Goal: Task Accomplishment & Management: Manage account settings

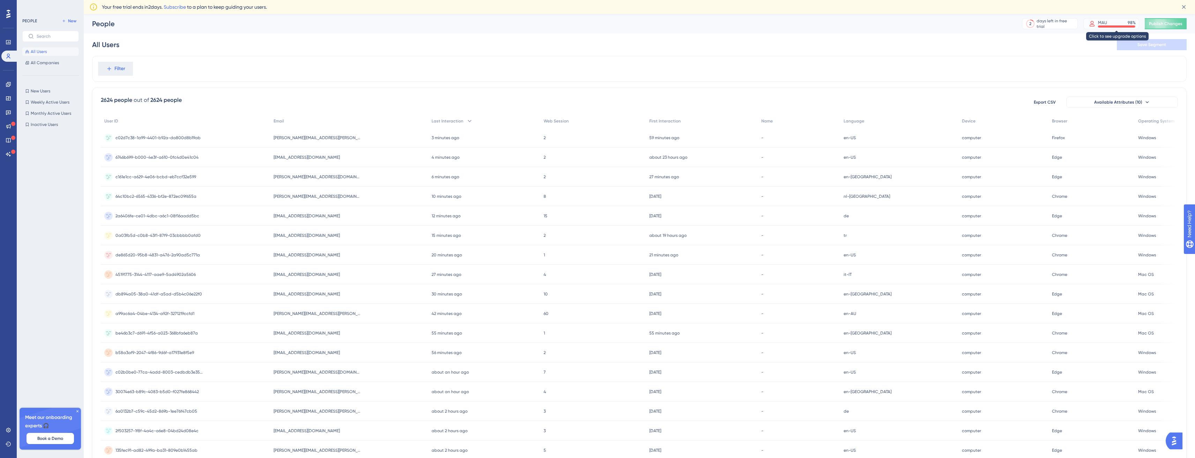
click at [1131, 18] on div "MAU 98 %" at bounding box center [1111, 23] width 56 height 11
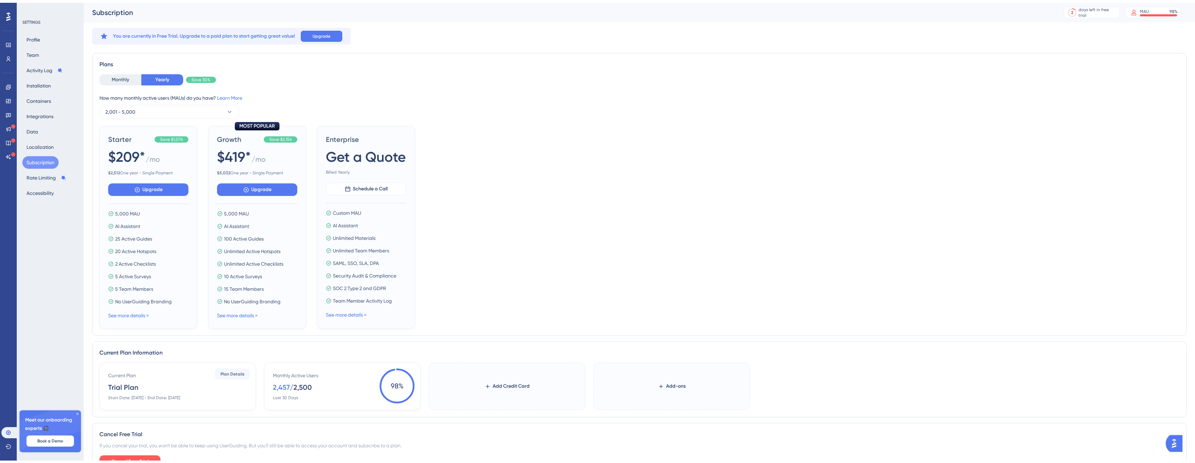
scroll to position [43, 0]
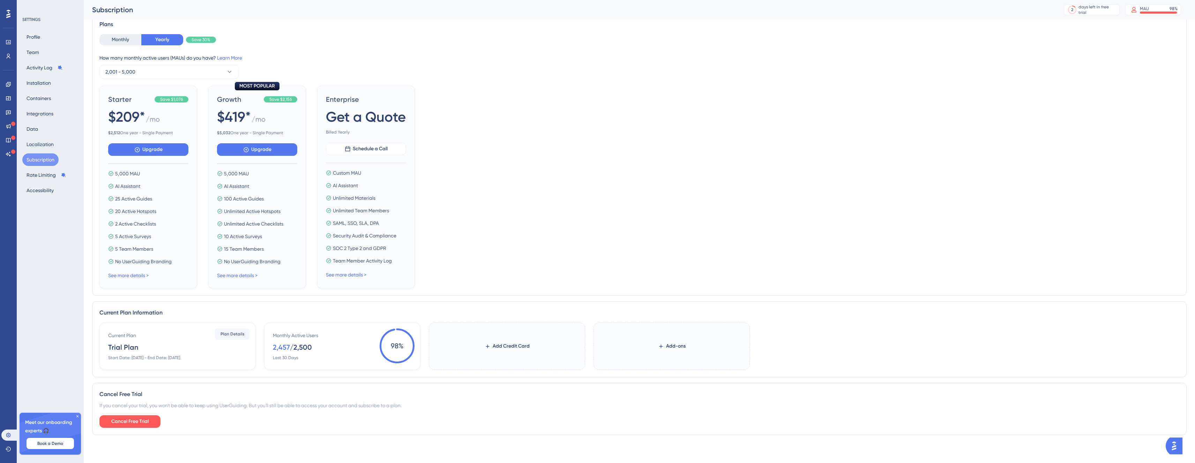
click at [283, 347] on div "2,457" at bounding box center [281, 348] width 17 height 10
drag, startPoint x: 283, startPoint y: 347, endPoint x: 315, endPoint y: 351, distance: 31.9
click at [305, 351] on div "2,457 / 2,500" at bounding box center [292, 348] width 39 height 10
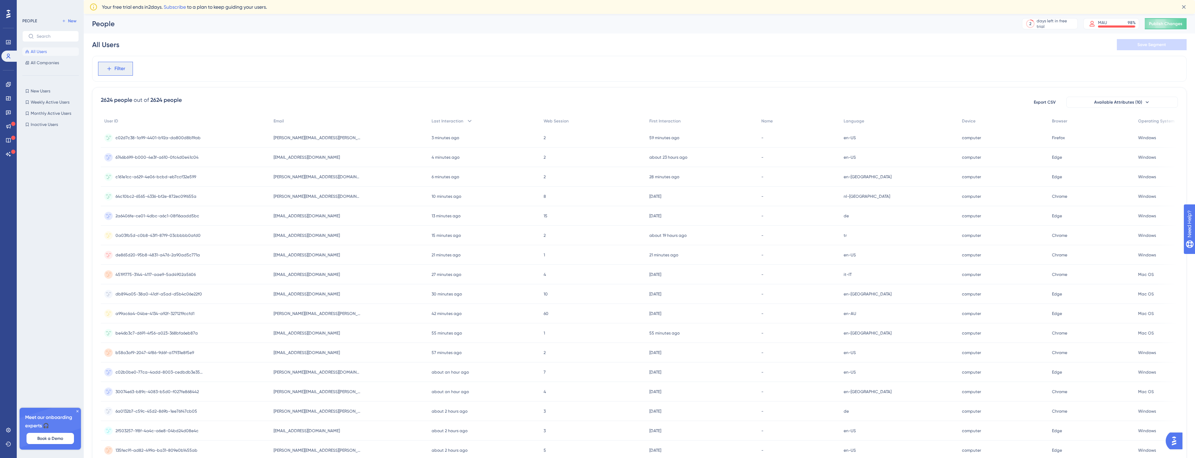
click at [119, 62] on button "Filter" at bounding box center [115, 69] width 35 height 14
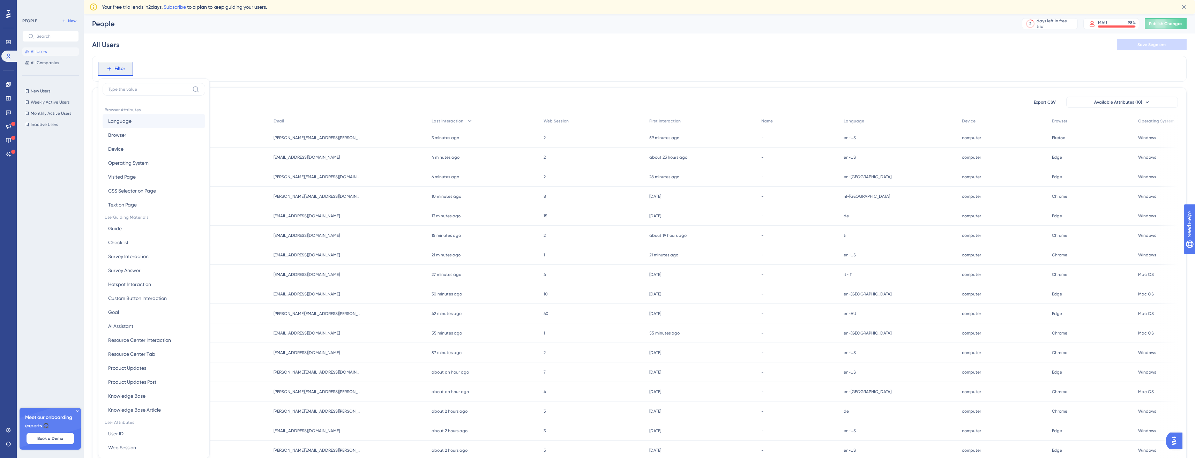
scroll to position [39, 0]
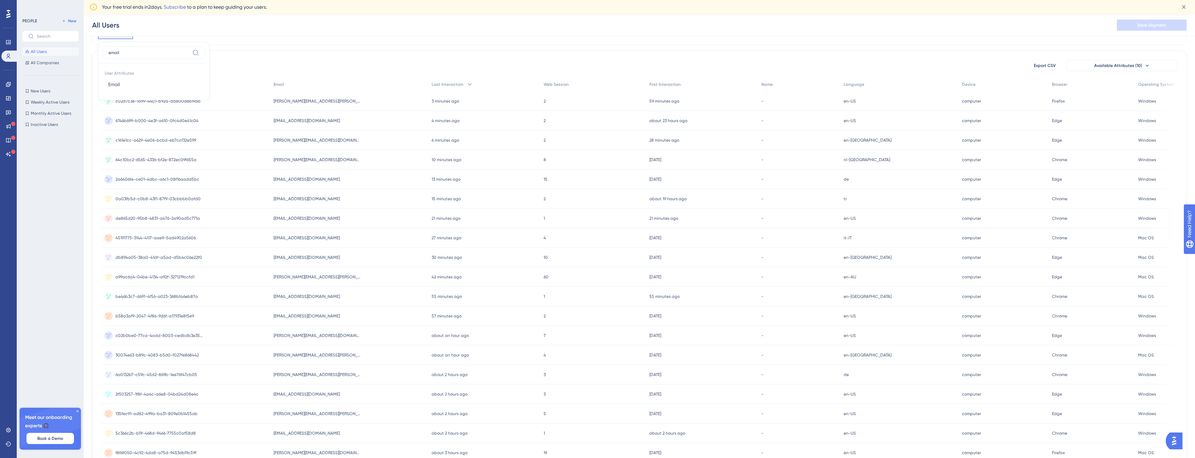
type input "email"
click at [145, 75] on span "User Attributes" at bounding box center [154, 73] width 103 height 10
click at [140, 82] on button "Email Email" at bounding box center [154, 84] width 103 height 14
click at [120, 85] on label "contains" at bounding box center [123, 89] width 19 height 8
type input "khachig"
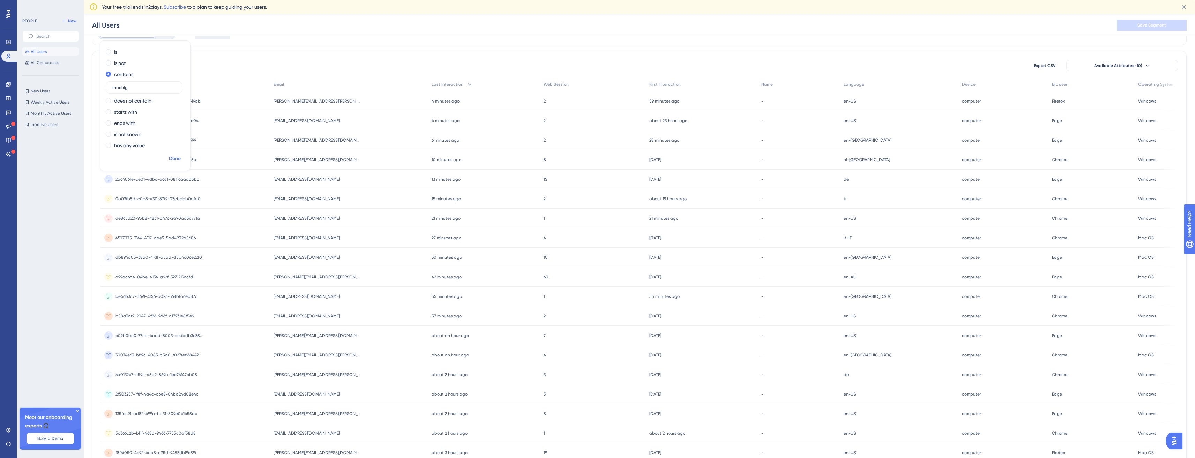
click at [171, 162] on span "Done" at bounding box center [175, 159] width 12 height 8
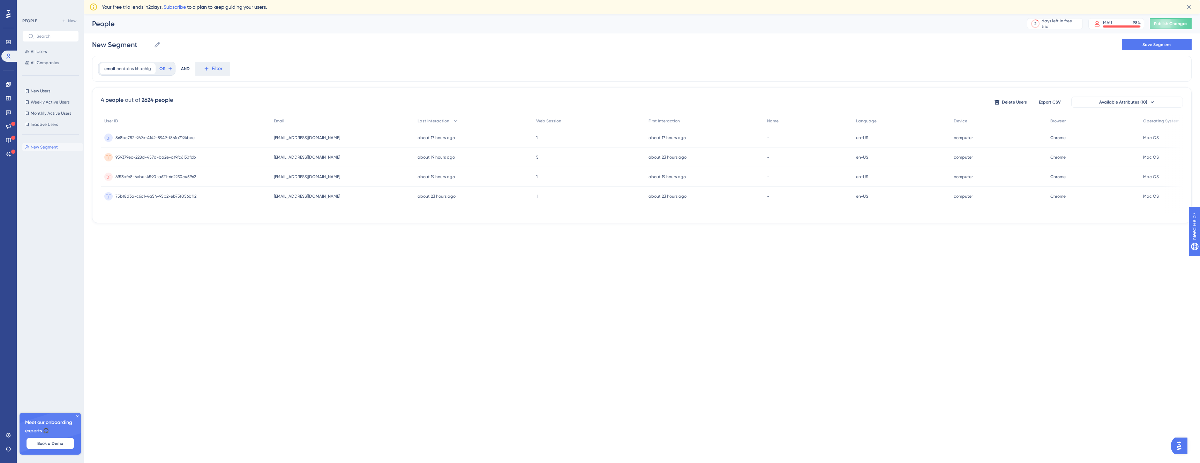
click at [148, 135] on span "868bc782-969e-4142-8949-f861a7194bee" at bounding box center [154, 138] width 79 height 6
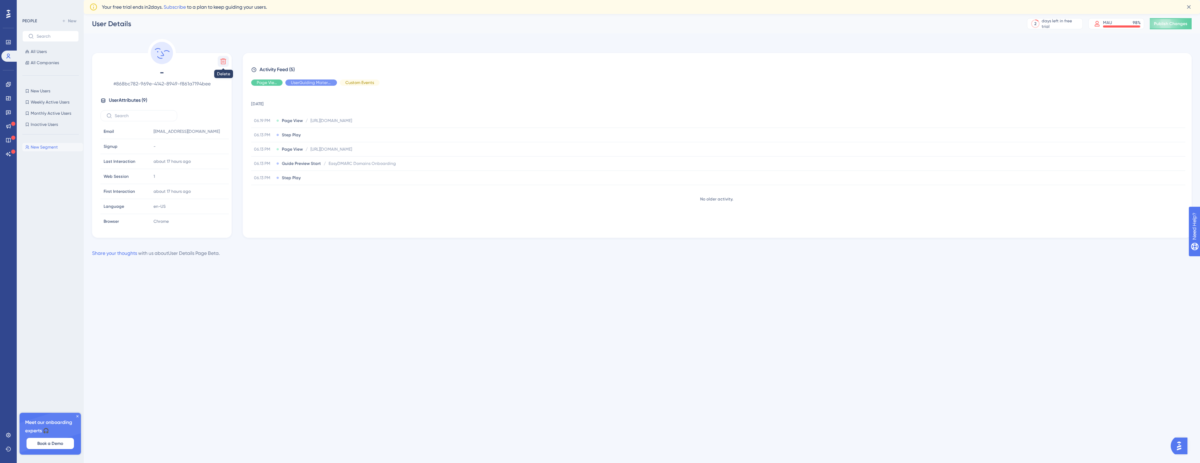
click at [225, 59] on icon at bounding box center [223, 61] width 7 height 7
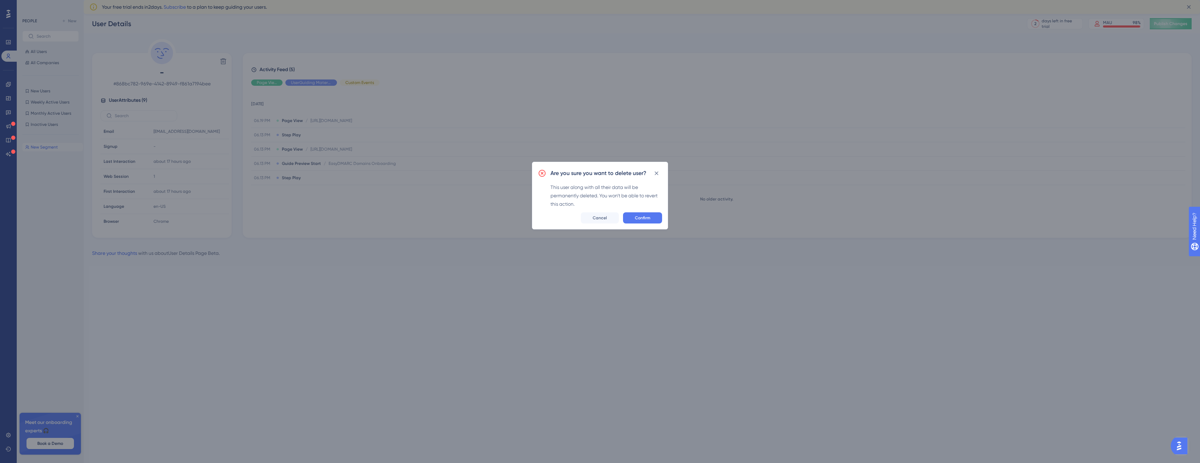
drag, startPoint x: 669, startPoint y: 218, endPoint x: 665, endPoint y: 219, distance: 4.9
click at [668, 219] on div "Are you sure you want to delete user? This user along with all their data will …" at bounding box center [600, 231] width 1200 height 463
click at [648, 219] on span "Confirm" at bounding box center [642, 218] width 15 height 6
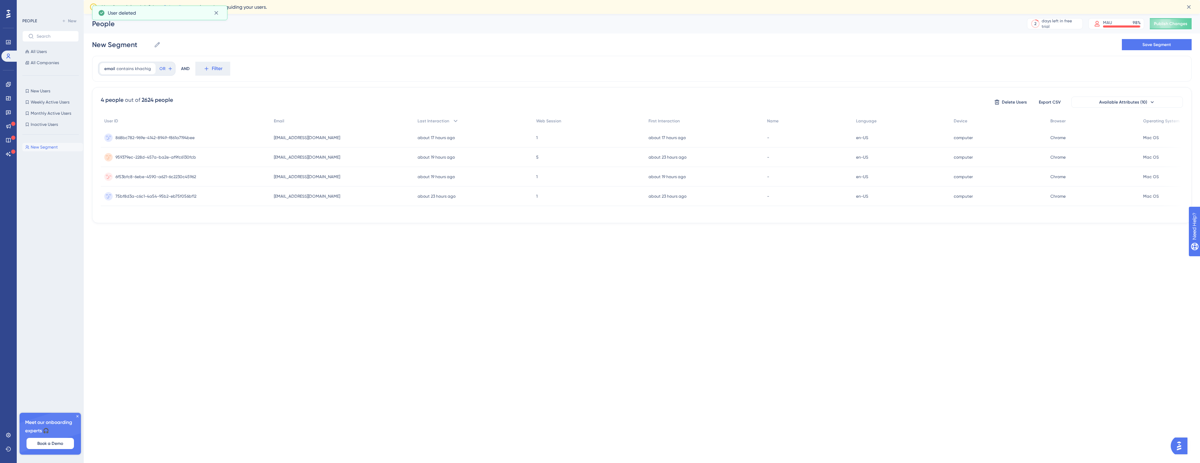
click at [179, 176] on span "6f53bfc8-6ebe-4590-a621-6c2230c45962" at bounding box center [155, 177] width 81 height 6
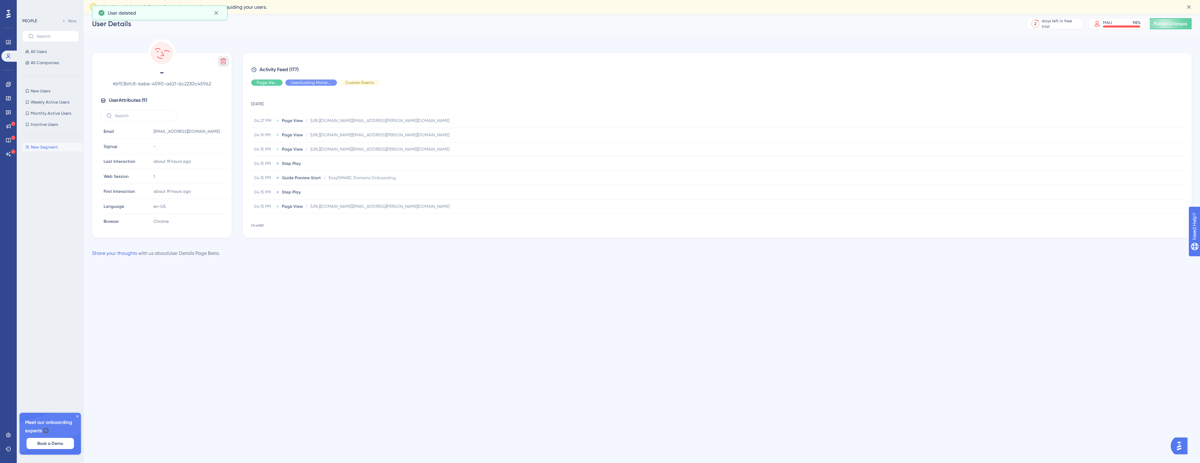
click at [220, 60] on icon at bounding box center [223, 61] width 7 height 7
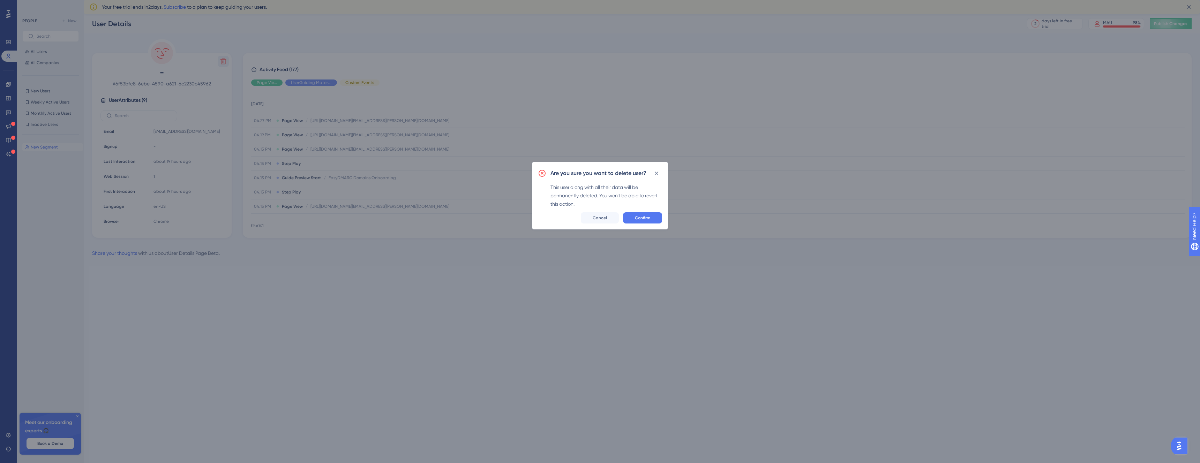
click at [666, 219] on div "Are you sure you want to delete user? This user along with all their data will …" at bounding box center [600, 196] width 136 height 68
click at [643, 224] on div "Are you sure you want to delete user? This user along with all their data will …" at bounding box center [600, 196] width 136 height 68
click at [646, 222] on button "Confirm" at bounding box center [642, 217] width 39 height 11
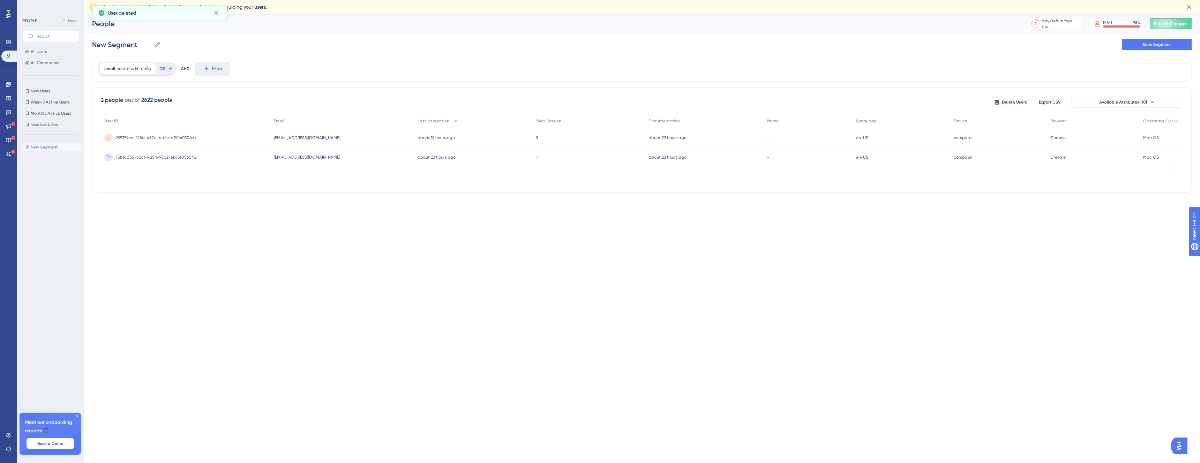
click at [241, 161] on div "75bf8d3a-c6c1-4a54-95b2-eb75f056bf12 75bf8d3a-c6c1-4a54-95b2-eb75f056bf12" at bounding box center [186, 158] width 170 height 20
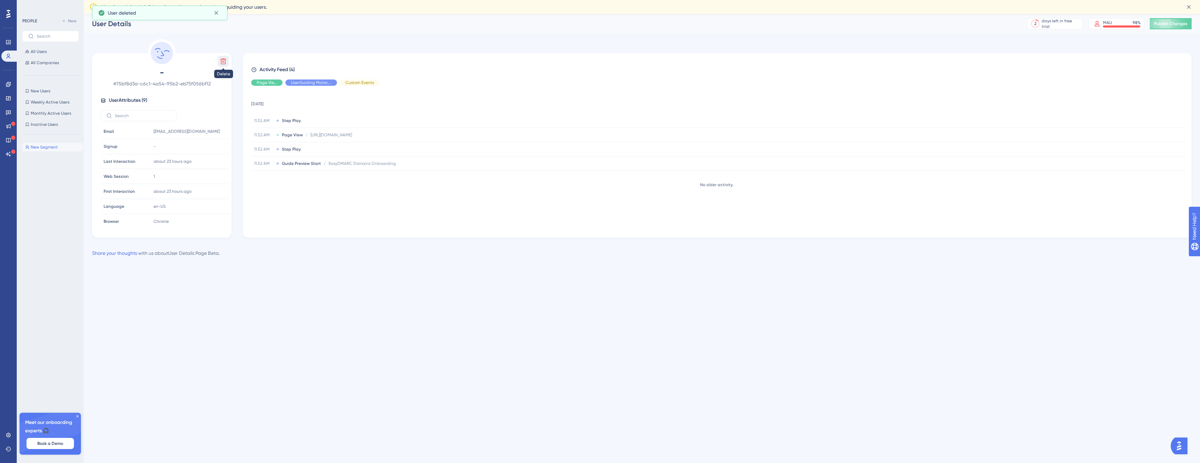
drag, startPoint x: 219, startPoint y: 63, endPoint x: 229, endPoint y: 61, distance: 10.3
click at [229, 61] on div "Delete - # 75bf8d3a-c6c1-4a54-95b2-eb75f056bf12 User Attributes ( 9 ) Email Ema…" at bounding box center [162, 145] width 140 height 185
click at [225, 65] on icon at bounding box center [223, 61] width 7 height 7
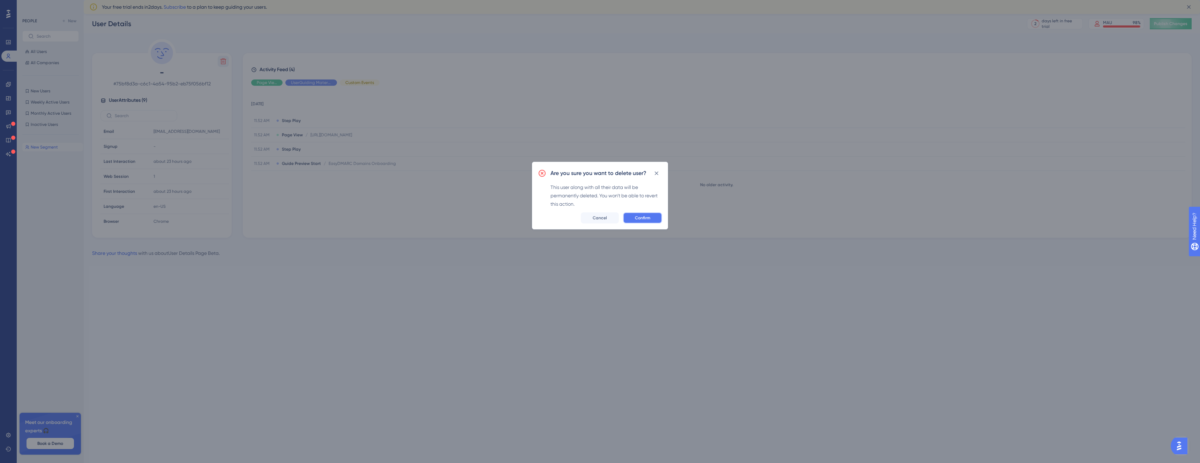
click at [637, 220] on span "Confirm" at bounding box center [642, 218] width 15 height 6
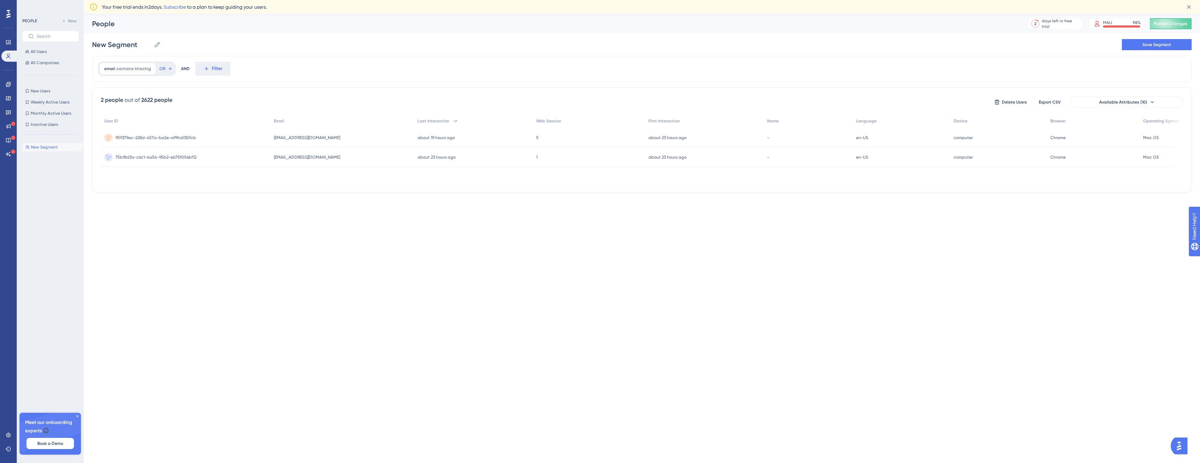
click at [188, 160] on div "75bf8d3a-c6c1-4a54-95b2-eb75f056bf12 75bf8d3a-c6c1-4a54-95b2-eb75f056bf12" at bounding box center [155, 158] width 81 height 20
drag, startPoint x: 132, startPoint y: 77, endPoint x: 134, endPoint y: 71, distance: 6.2
click at [133, 74] on div "email contains khachig khachig Remove OR AND Filter" at bounding box center [641, 69] width 1099 height 26
click at [135, 71] on span "khachig" at bounding box center [143, 69] width 16 height 6
click at [130, 123] on input "khachig" at bounding box center [144, 124] width 65 height 5
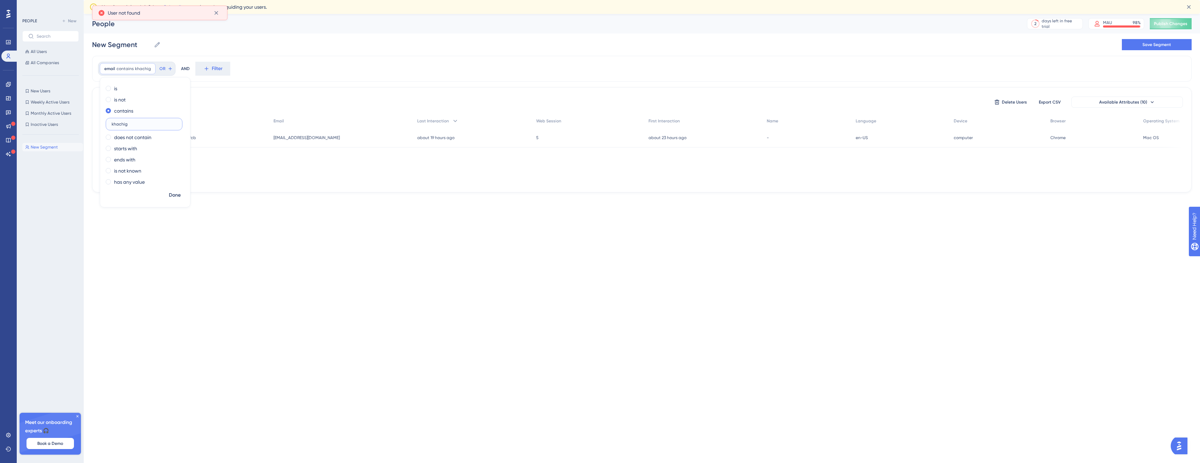
click at [130, 123] on input "khachig" at bounding box center [144, 124] width 65 height 5
type input "jorj"
click at [184, 196] on div "Done" at bounding box center [145, 198] width 90 height 18
click at [181, 195] on button "Done" at bounding box center [175, 195] width 20 height 13
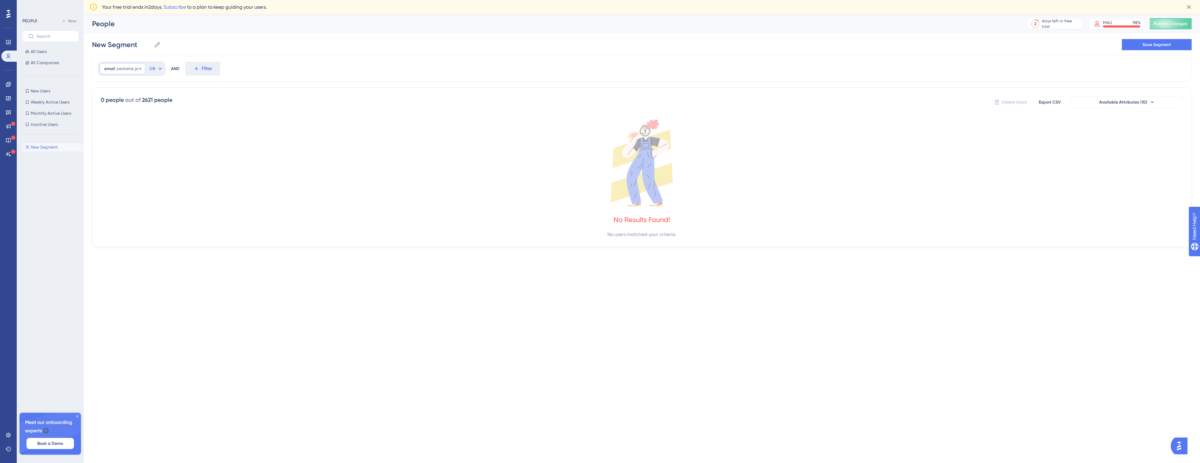
click at [135, 70] on span "jorj" at bounding box center [138, 69] width 6 height 6
click at [133, 128] on label "jorj" at bounding box center [144, 124] width 77 height 13
click at [133, 127] on input "jorj" at bounding box center [144, 124] width 65 height 5
click at [133, 128] on label "jorj" at bounding box center [144, 124] width 77 height 13
click at [133, 127] on input "jorj" at bounding box center [144, 124] width 65 height 5
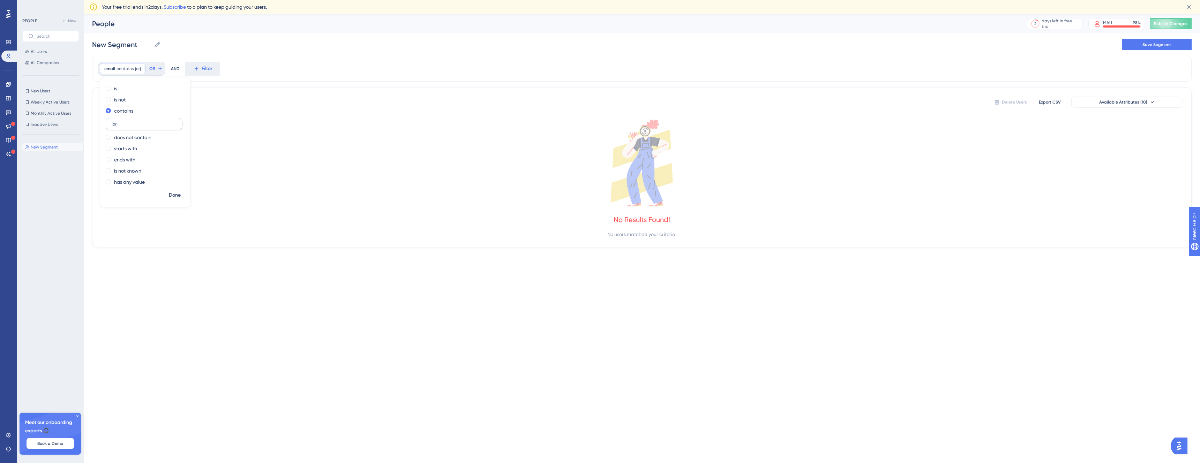
click at [124, 121] on label "jorj" at bounding box center [144, 124] width 77 height 13
click at [124, 122] on input "jorj" at bounding box center [144, 124] width 65 height 5
click at [124, 121] on label "jorj" at bounding box center [144, 124] width 77 height 13
click at [124, 122] on input "jorj" at bounding box center [144, 124] width 65 height 5
click at [124, 121] on label "jorj" at bounding box center [144, 124] width 77 height 13
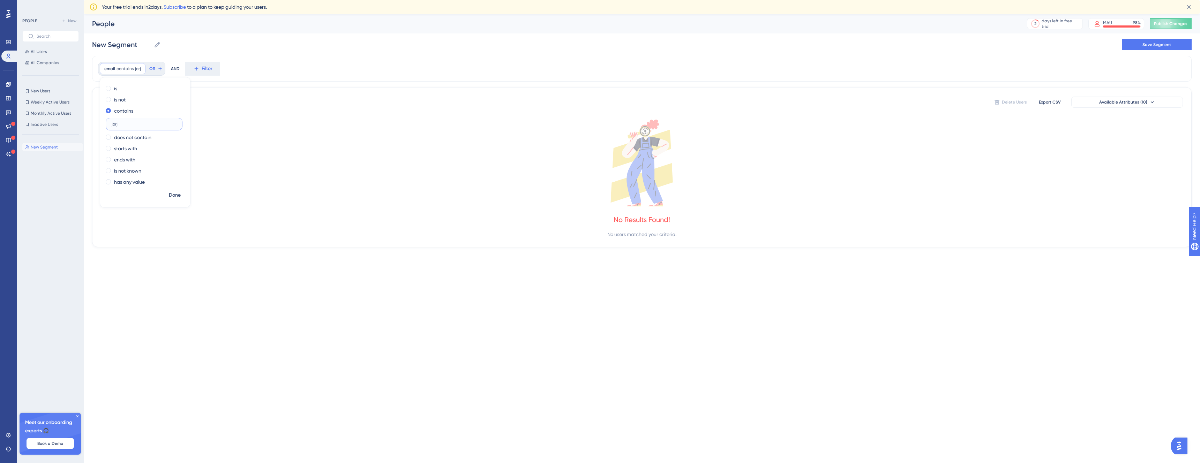
click at [124, 122] on input "jorj" at bounding box center [144, 124] width 65 height 5
type input "j"
type input "gohar"
click at [180, 193] on span "Done" at bounding box center [175, 195] width 12 height 8
click at [147, 73] on div "email contains gohar gohar Remove" at bounding box center [126, 68] width 52 height 11
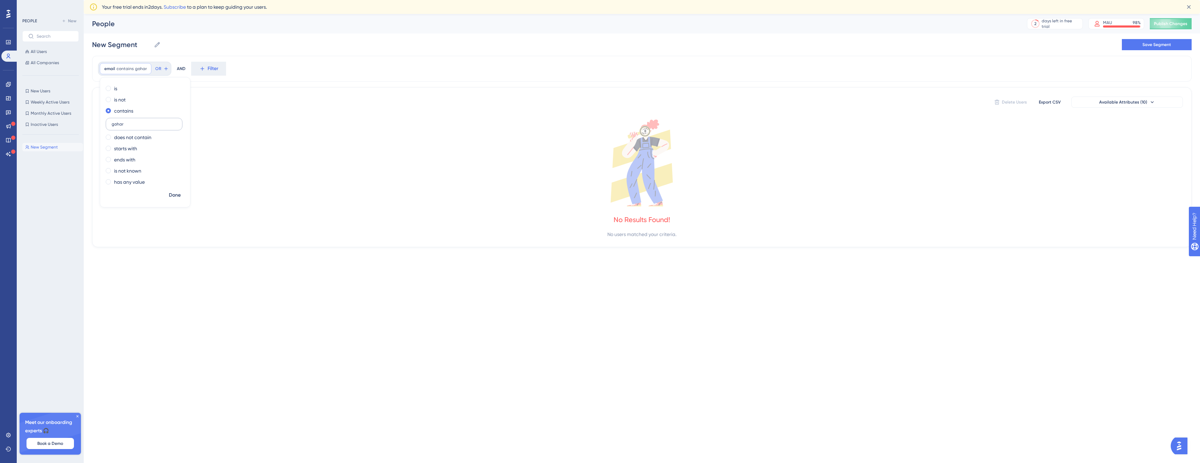
click at [133, 129] on label "gohar" at bounding box center [144, 124] width 77 height 13
click at [133, 127] on input "gohar" at bounding box center [144, 124] width 65 height 5
click at [133, 129] on label "gohar" at bounding box center [144, 124] width 77 height 13
click at [133, 127] on input "gohar" at bounding box center [144, 124] width 65 height 5
click at [133, 129] on label "gohar" at bounding box center [144, 124] width 77 height 13
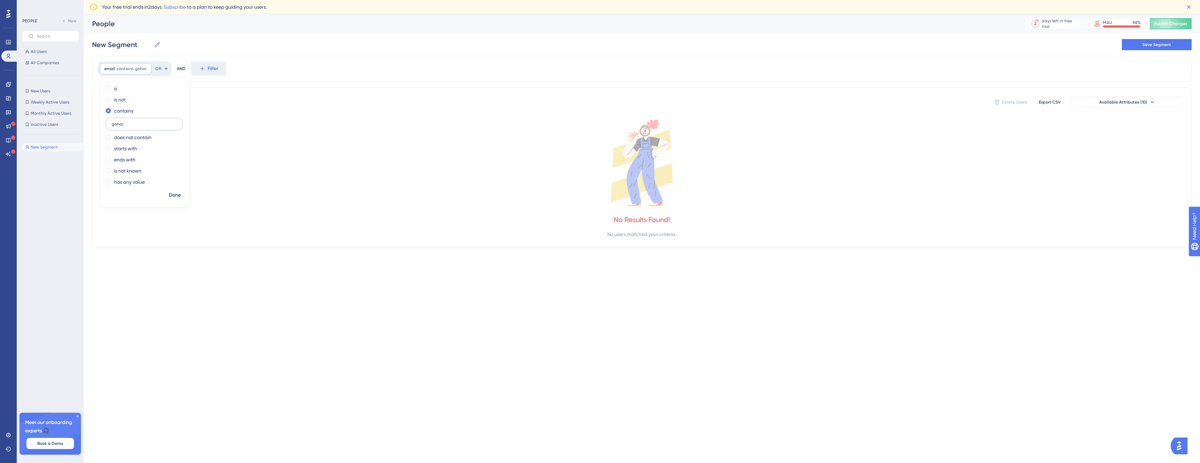
click at [133, 127] on input "gohar" at bounding box center [144, 124] width 65 height 5
click at [133, 122] on input "gohar" at bounding box center [144, 124] width 65 height 5
type input "a"
type input "easydmarc"
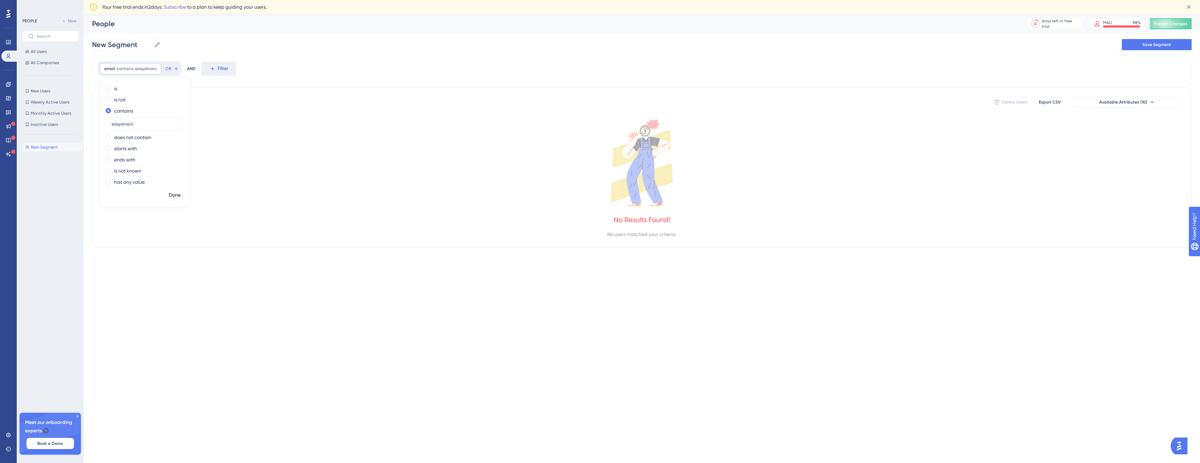
click at [170, 188] on div "is is not contains easydmarc does not contain starts with ends with is not know…" at bounding box center [145, 136] width 90 height 106
click at [172, 197] on span "Done" at bounding box center [175, 195] width 12 height 8
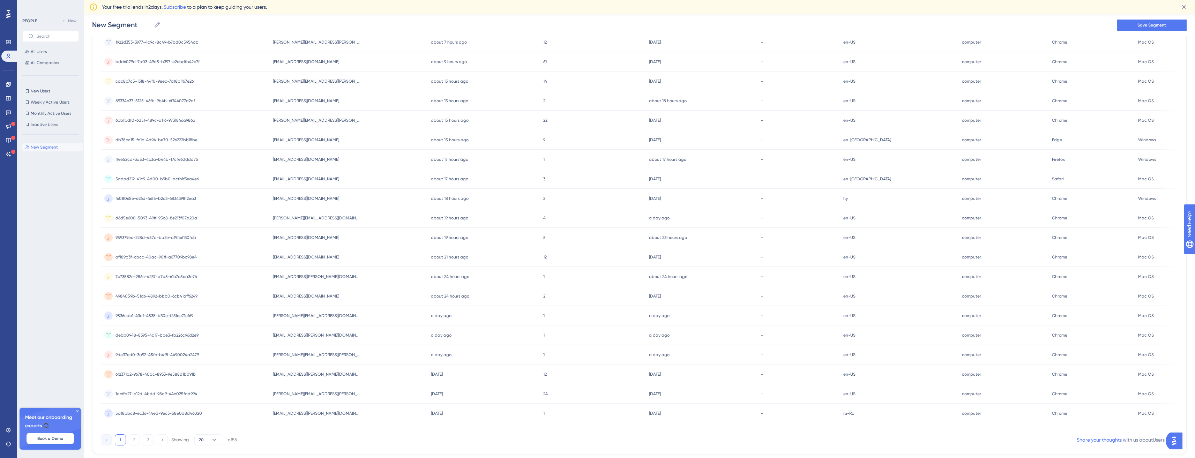
scroll to position [119, 0]
click at [132, 419] on button "2" at bounding box center [134, 421] width 11 height 11
click at [122, 373] on span "11234919-5680-4e19-a948-9989f9c3beec" at bounding box center [154, 376] width 78 height 6
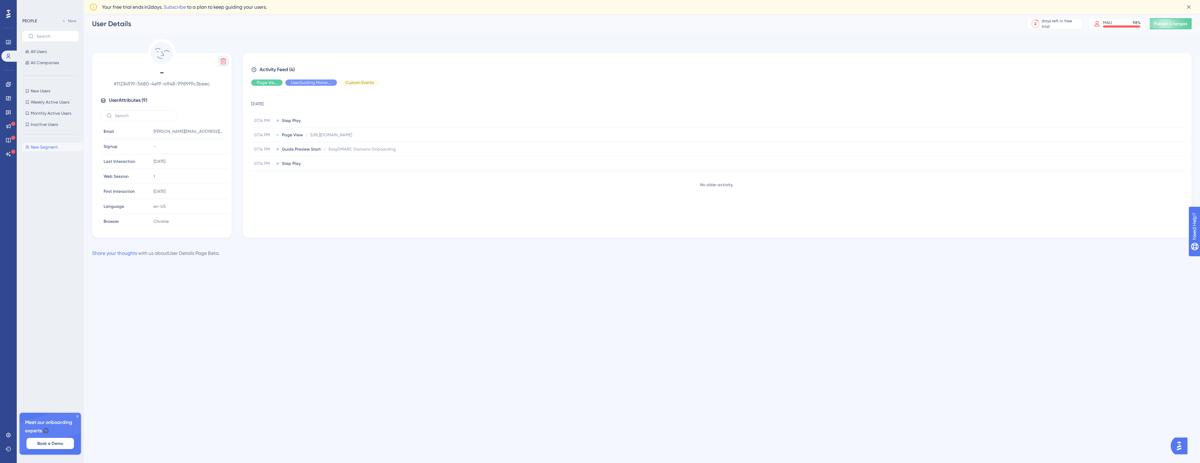
click at [221, 61] on button at bounding box center [223, 61] width 11 height 11
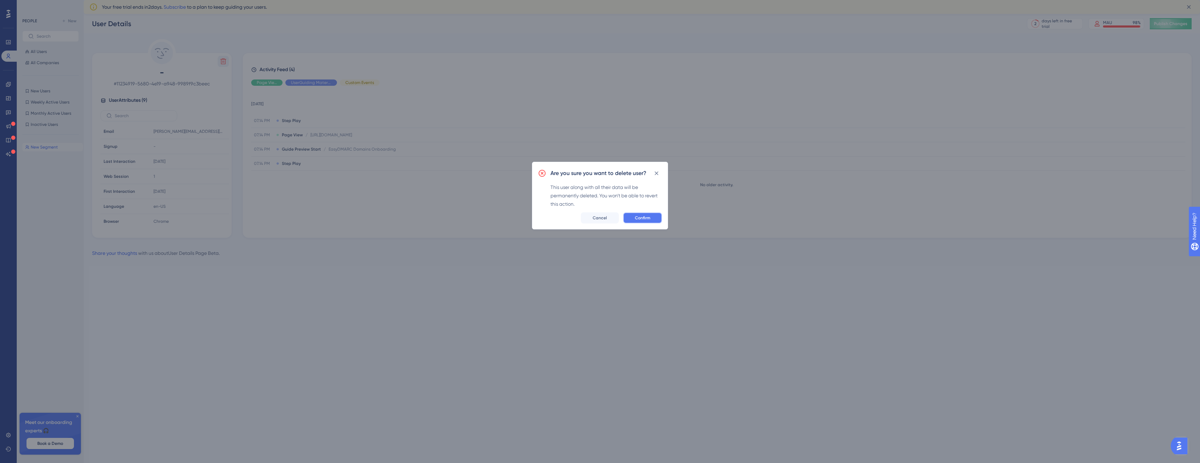
click at [635, 219] on span "Confirm" at bounding box center [642, 218] width 15 height 6
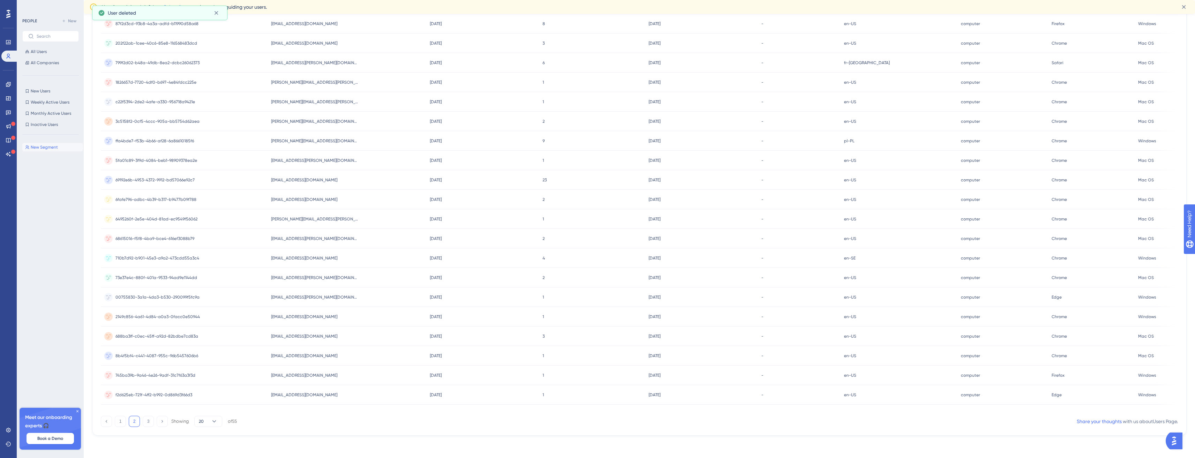
scroll to position [119, 0]
click at [153, 424] on button "3" at bounding box center [148, 421] width 11 height 11
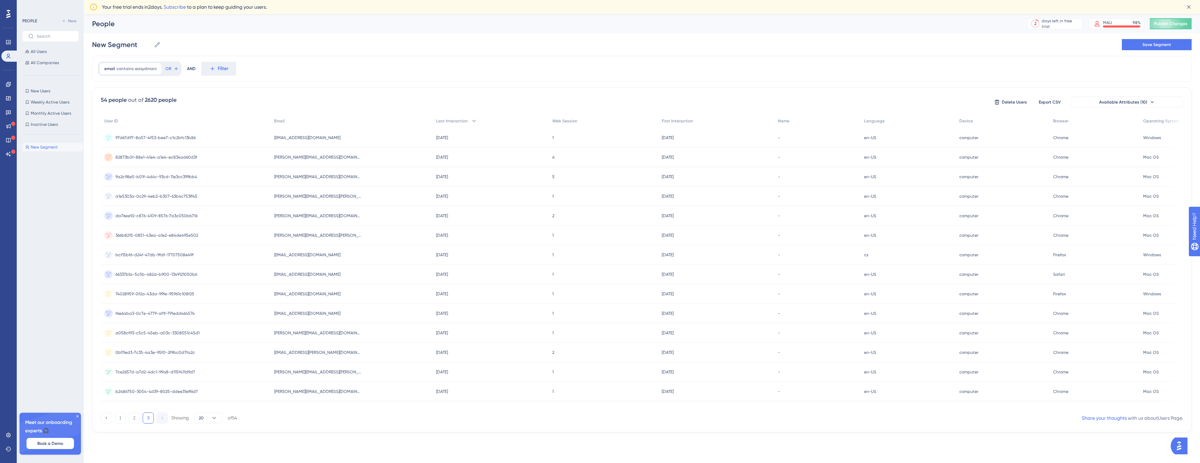
click at [172, 174] on span "9a2c98e5-b01f-4d4c-93cd-11e3cc399bb4" at bounding box center [156, 177] width 82 height 6
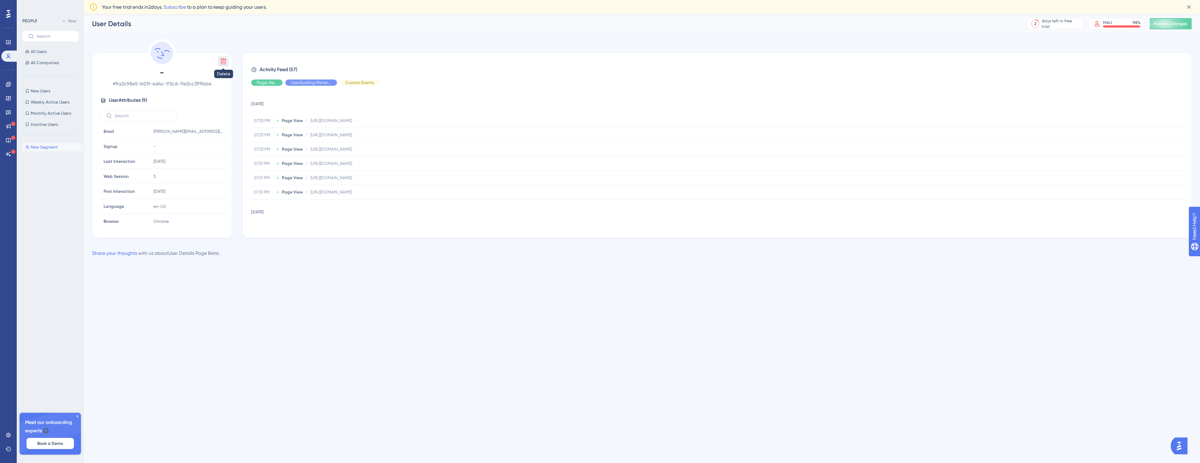
click at [225, 61] on icon at bounding box center [223, 62] width 6 height 6
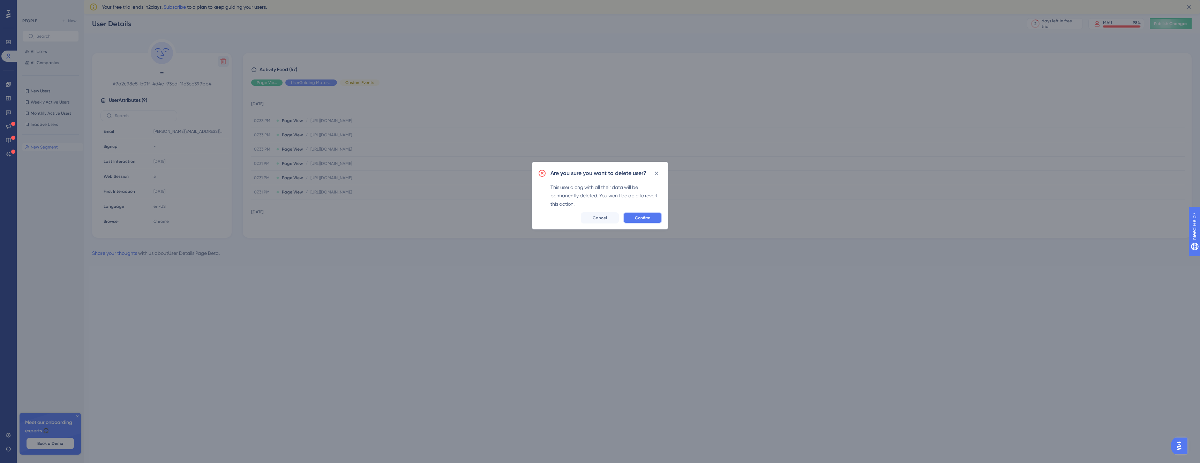
click at [636, 219] on span "Confirm" at bounding box center [642, 218] width 15 height 6
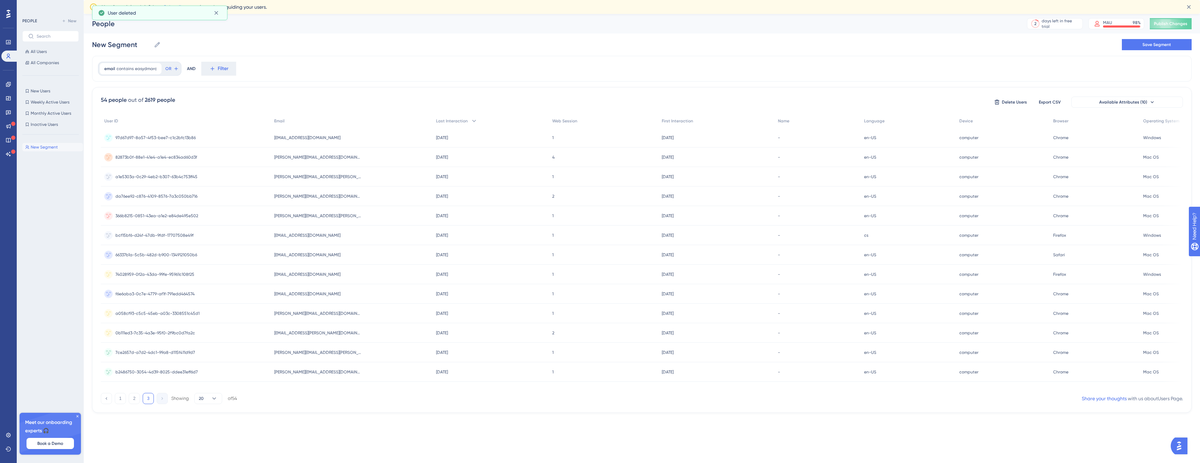
click at [231, 157] on div "82873b0f-88e1-41e4-a1e4-ec834ad60d3f 82873b0f-88e1-41e4-a1e4-ec834ad60d3f" at bounding box center [186, 158] width 170 height 20
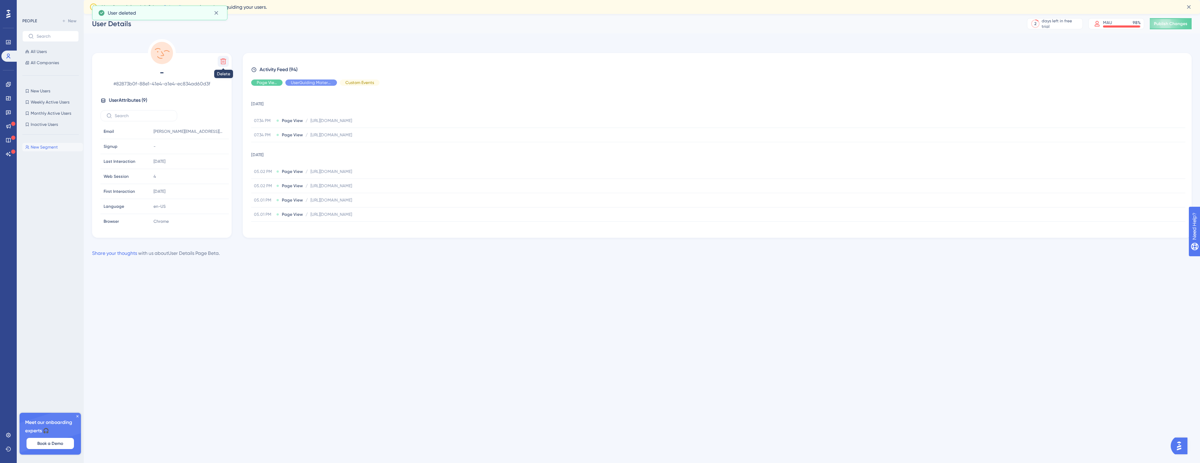
click at [224, 65] on button at bounding box center [223, 61] width 11 height 11
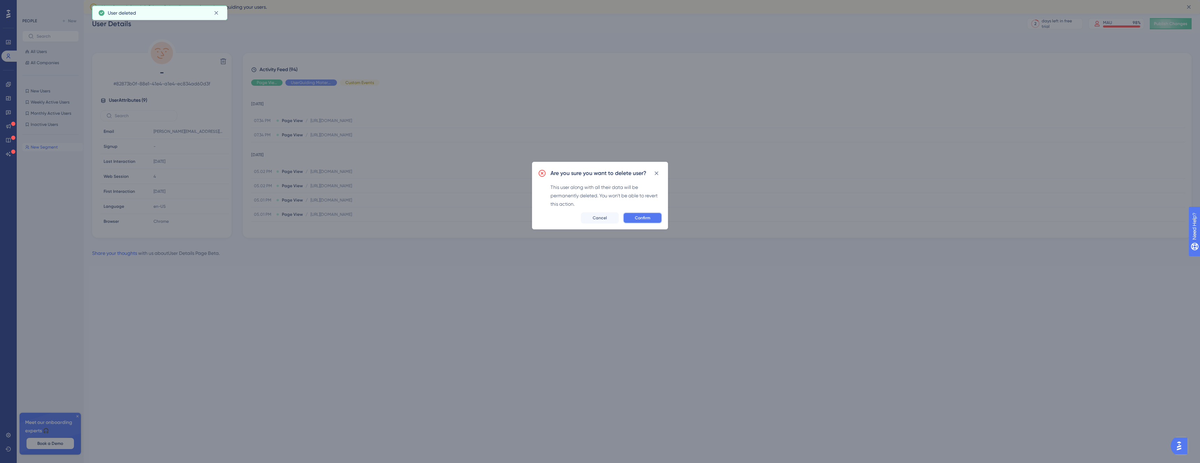
click at [649, 216] on span "Confirm" at bounding box center [642, 218] width 15 height 6
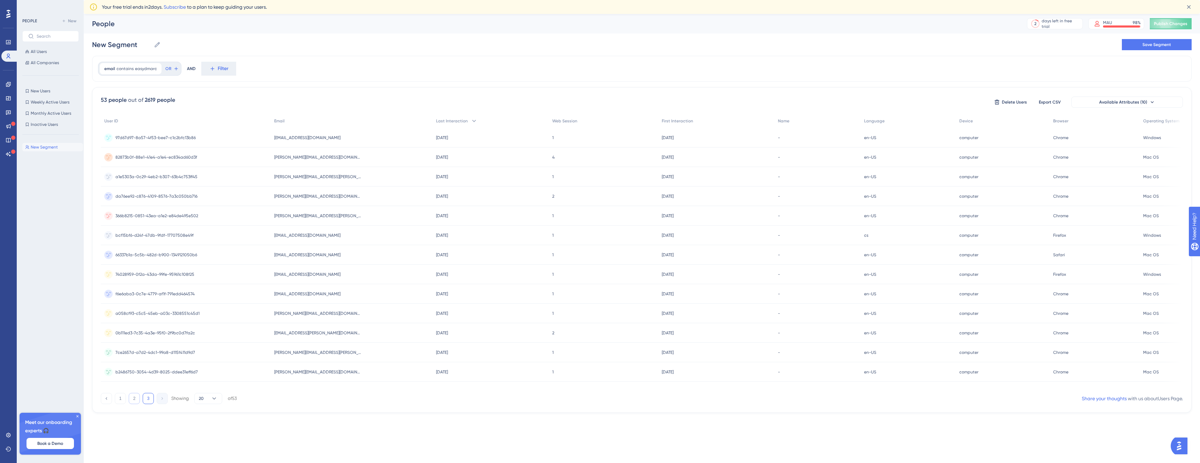
click at [129, 401] on button "2" at bounding box center [134, 398] width 11 height 11
